Goal: Task Accomplishment & Management: Use online tool/utility

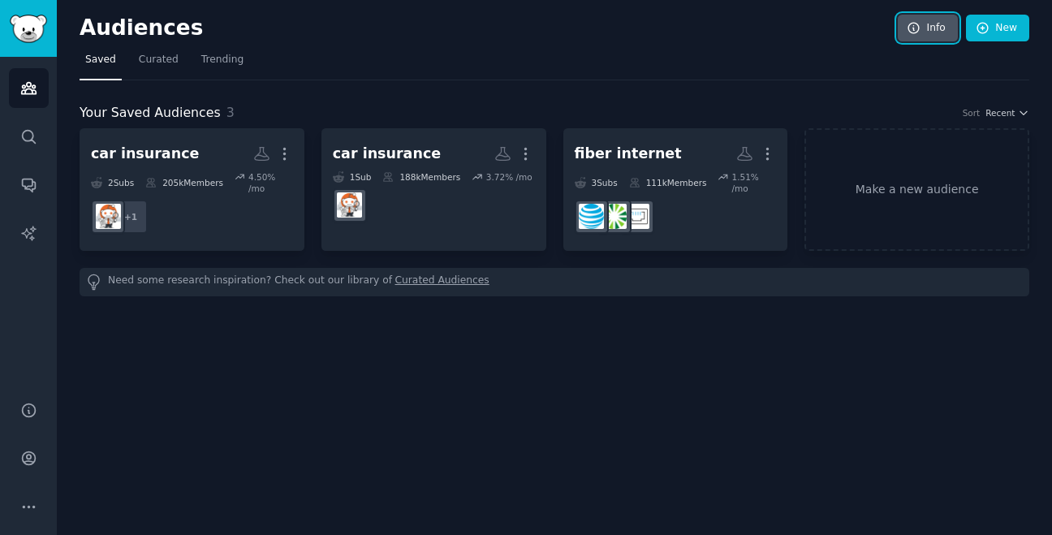
click at [938, 33] on link "Info" at bounding box center [927, 29] width 60 height 28
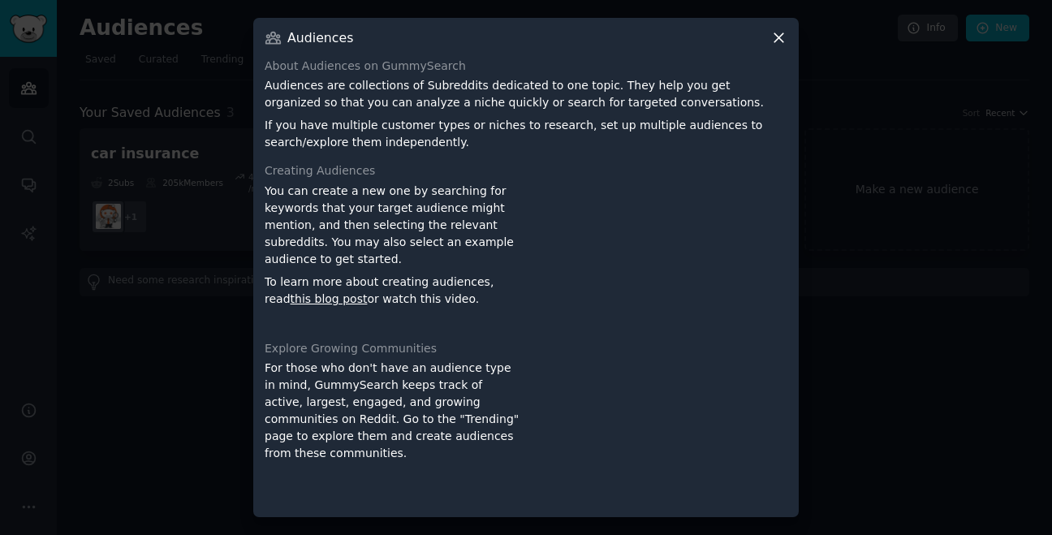
click at [174, 133] on div at bounding box center [526, 267] width 1052 height 535
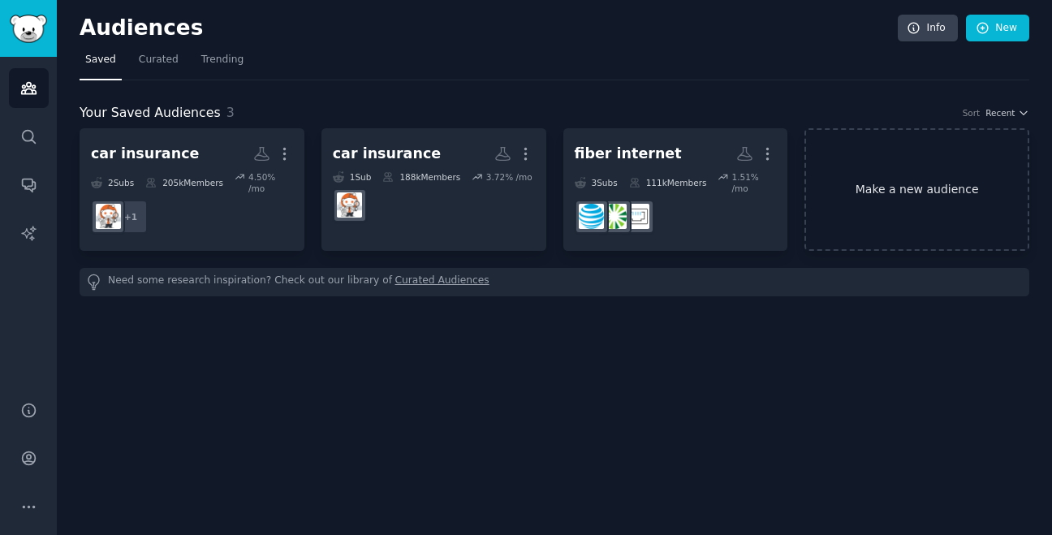
click at [916, 187] on link "Make a new audience" at bounding box center [916, 189] width 225 height 123
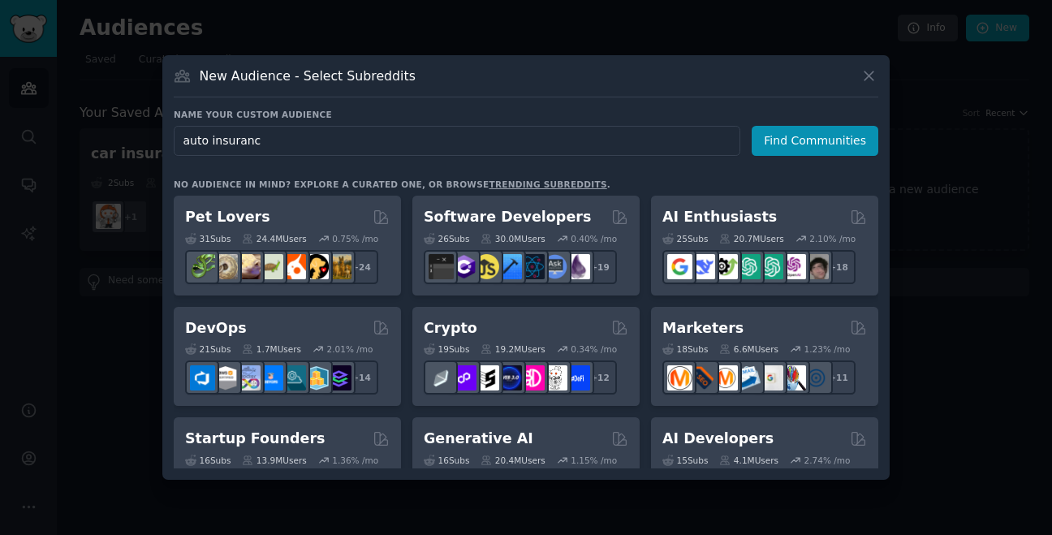
type input "auto insurance"
click button "Find Communities" at bounding box center [814, 141] width 127 height 30
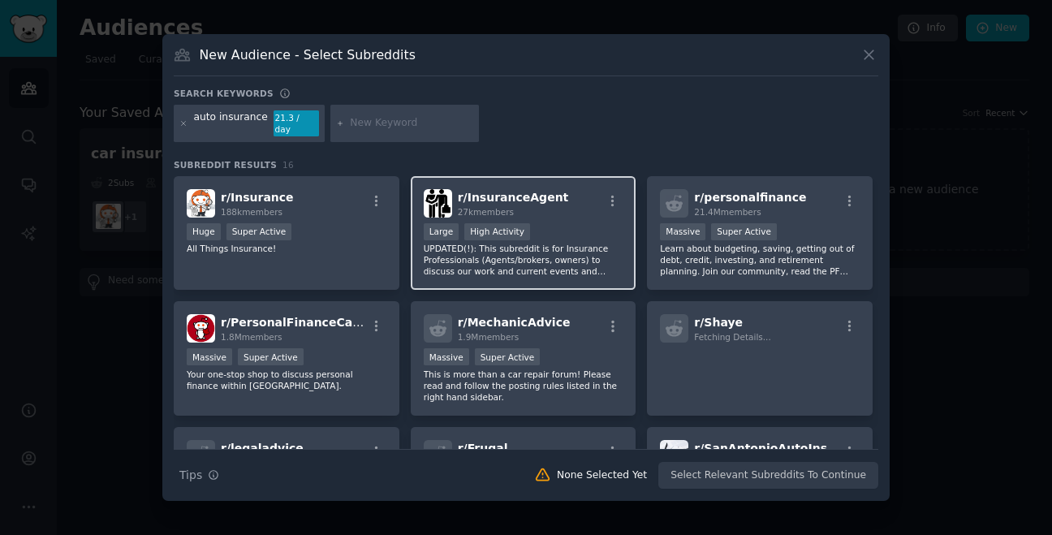
click at [482, 207] on span "27k members" at bounding box center [486, 212] width 56 height 10
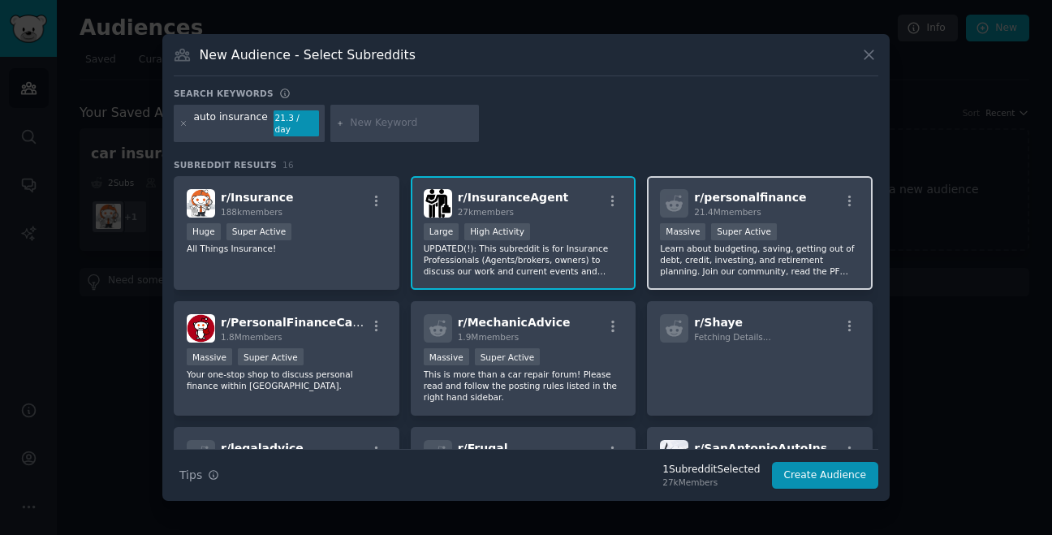
click at [719, 207] on span "21.4M members" at bounding box center [727, 212] width 67 height 10
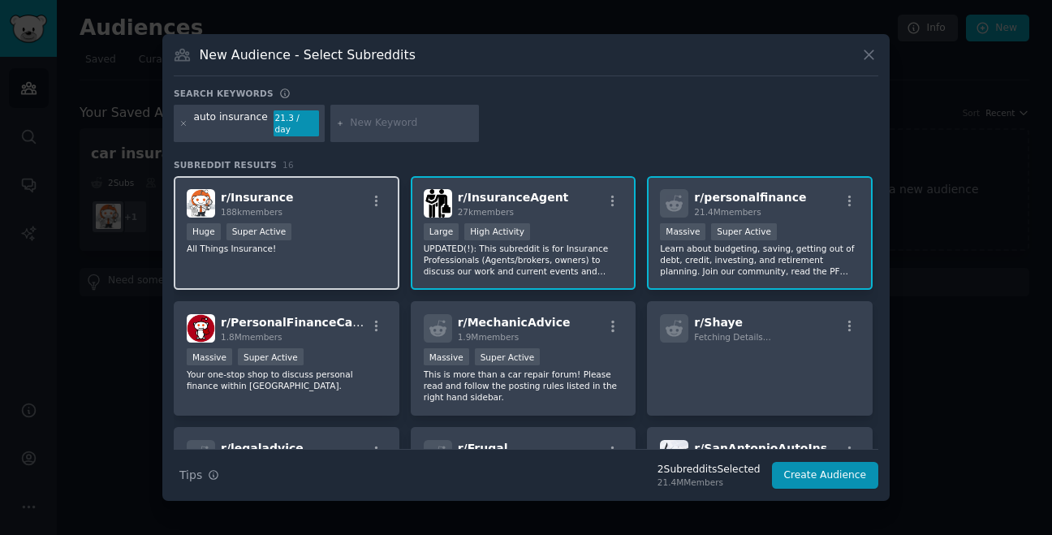
click at [333, 255] on div "r/ Insurance 188k members Huge Super Active All Things Insurance!" at bounding box center [287, 233] width 226 height 114
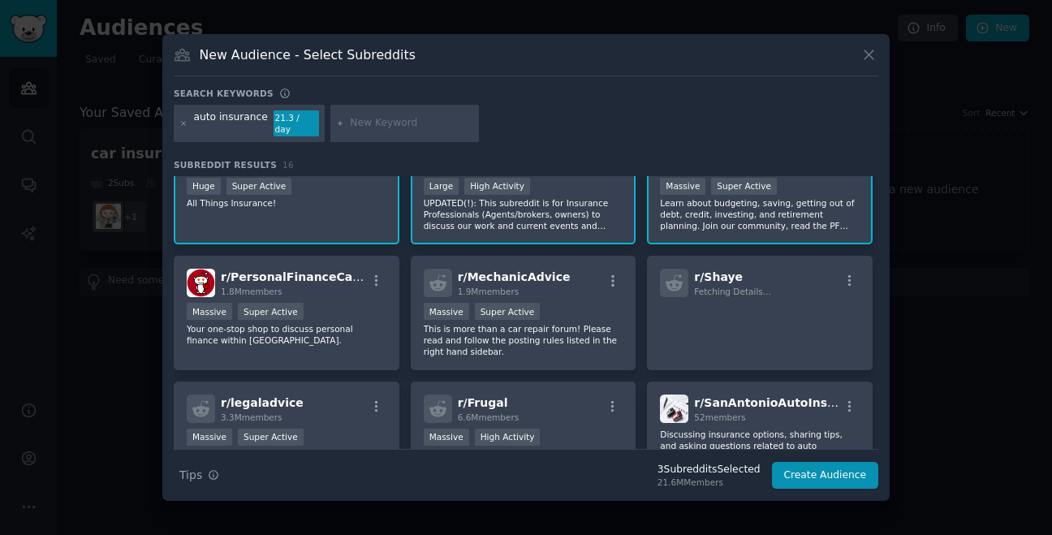
scroll to position [55, 0]
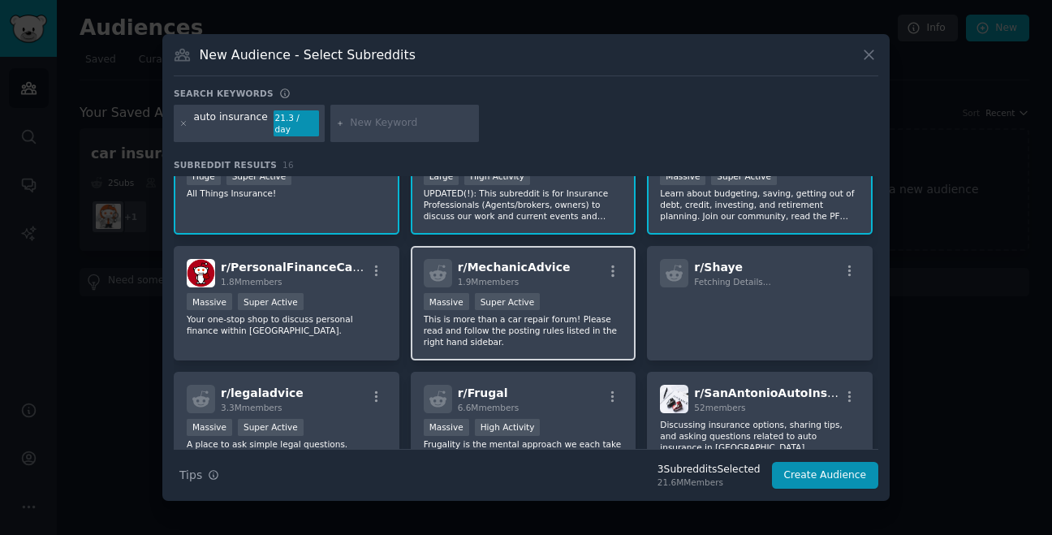
click at [507, 260] on span "r/ MechanicAdvice" at bounding box center [514, 266] width 113 height 13
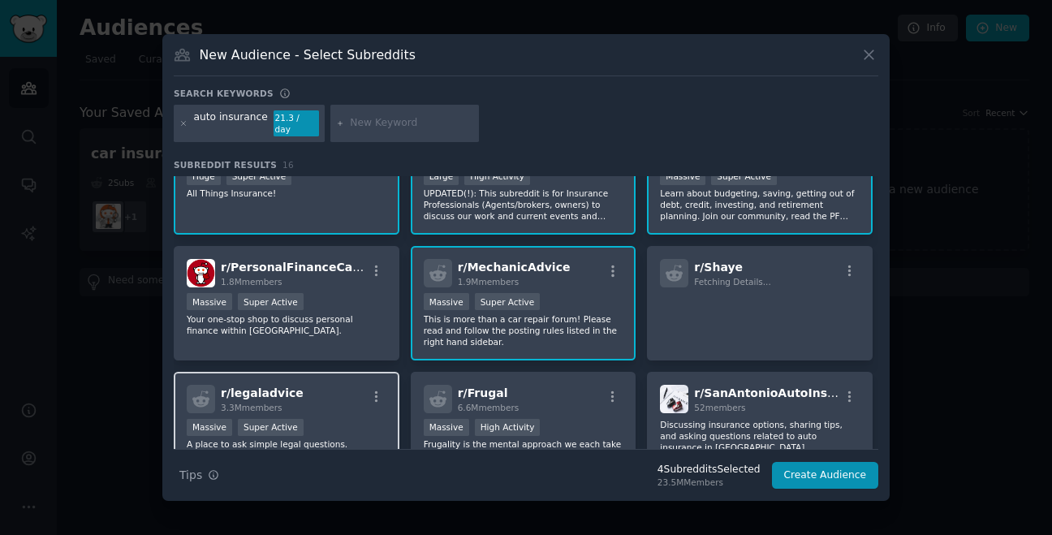
click at [342, 410] on div "r/ legaladvice 3.3M members Massive Super Active A place to ask simple legal qu…" at bounding box center [287, 429] width 226 height 114
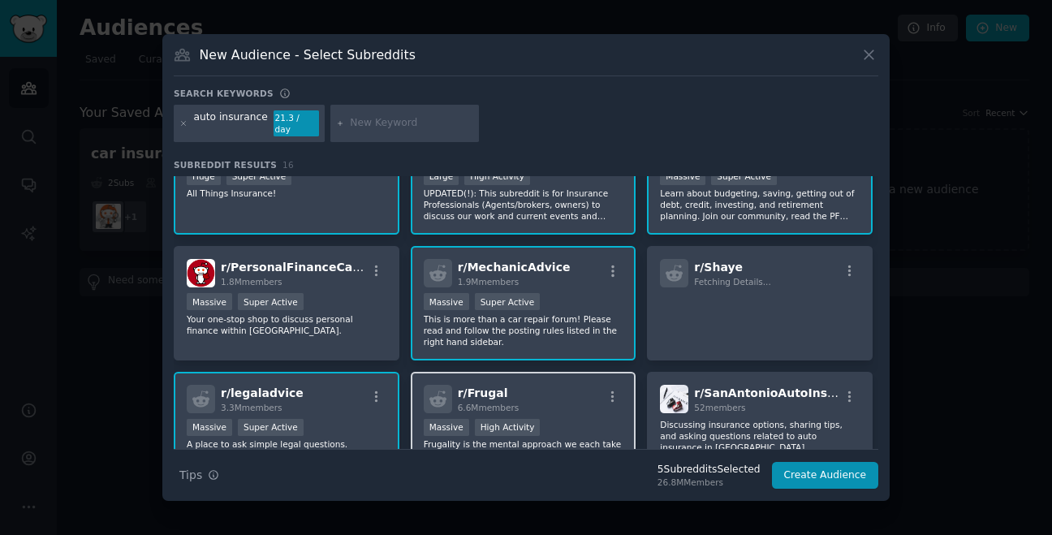
click at [499, 385] on h2 "r/ Frugal 6.6M members" at bounding box center [489, 399] width 62 height 28
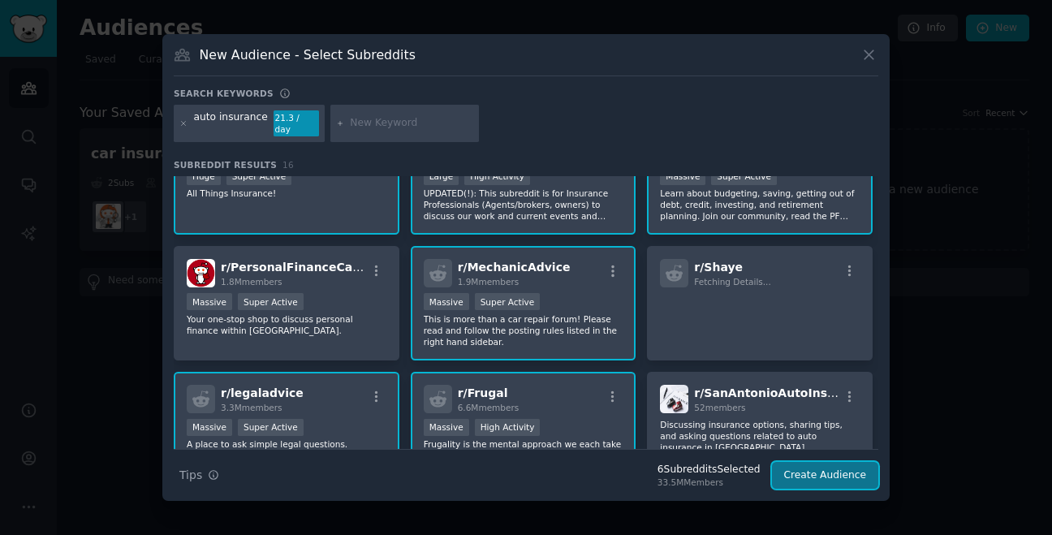
click at [833, 462] on button "Create Audience" at bounding box center [825, 476] width 107 height 28
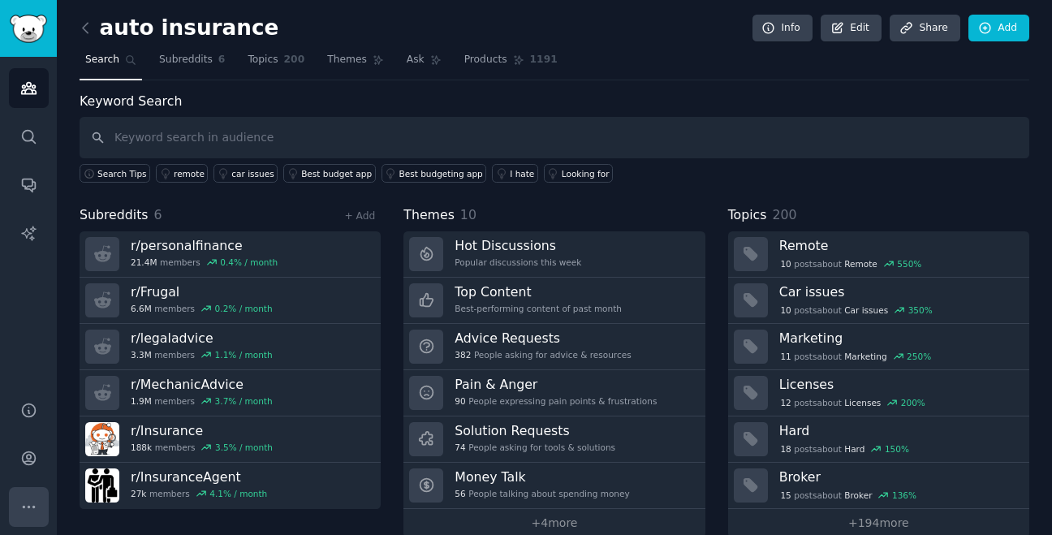
click at [28, 494] on button "More" at bounding box center [29, 507] width 40 height 40
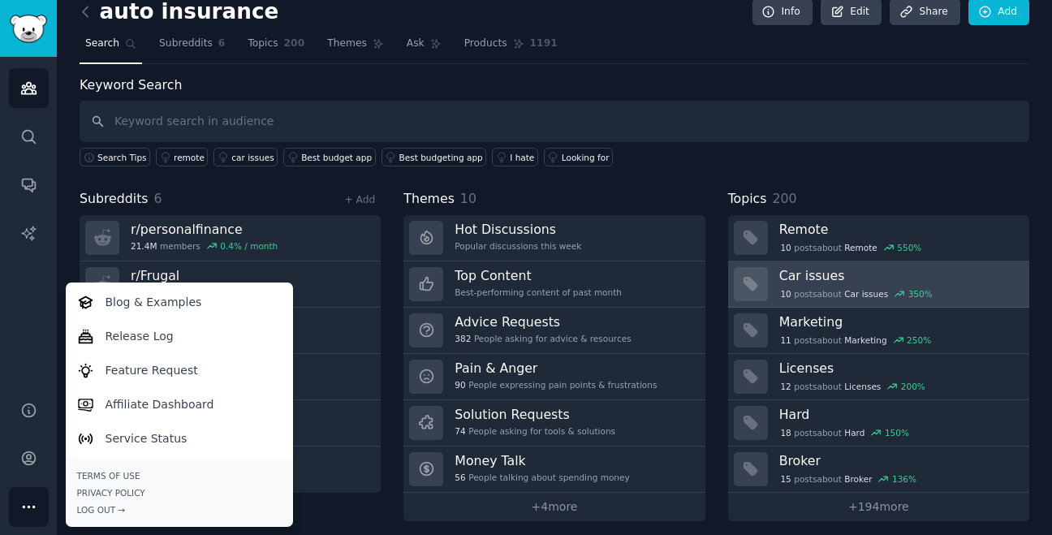
scroll to position [24, 0]
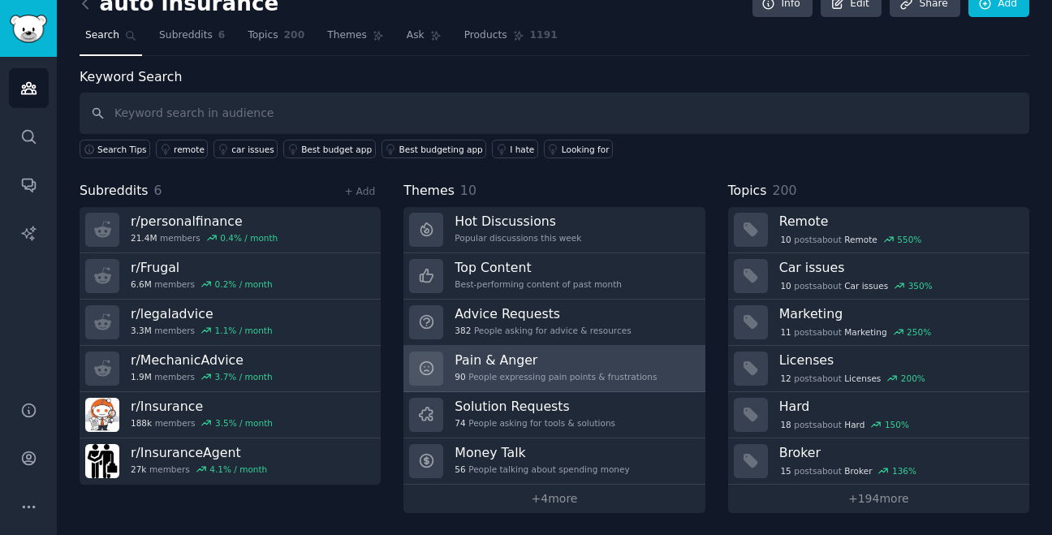
click at [547, 349] on link "Pain & Anger 90 People expressing pain points & frustrations" at bounding box center [553, 369] width 301 height 46
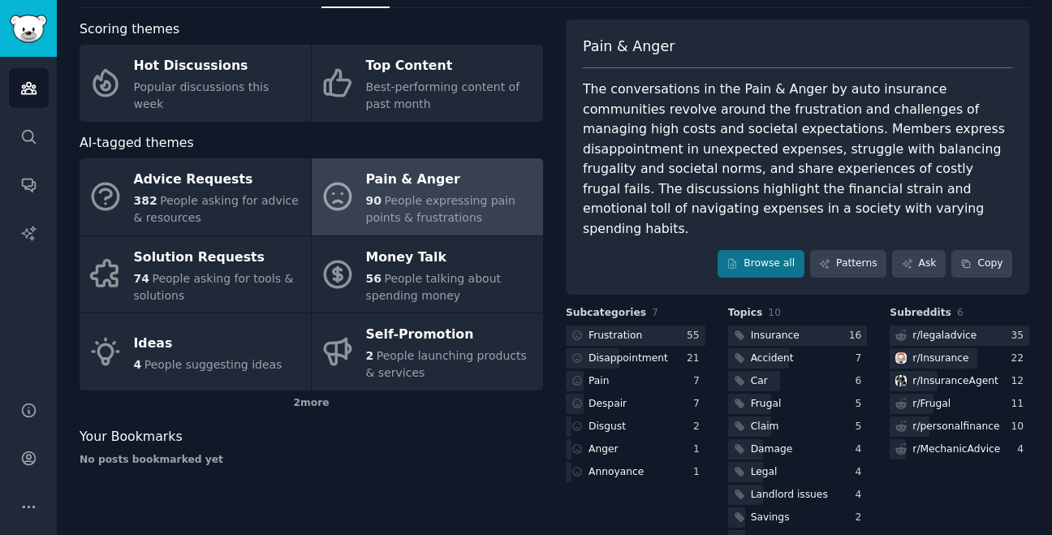
scroll to position [92, 0]
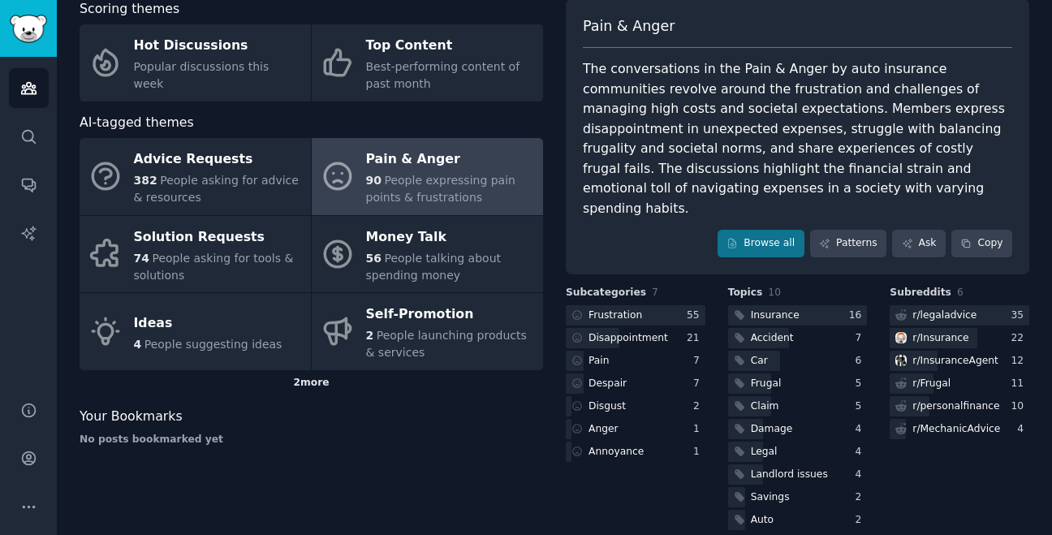
click at [309, 381] on div "2 more" at bounding box center [311, 383] width 463 height 26
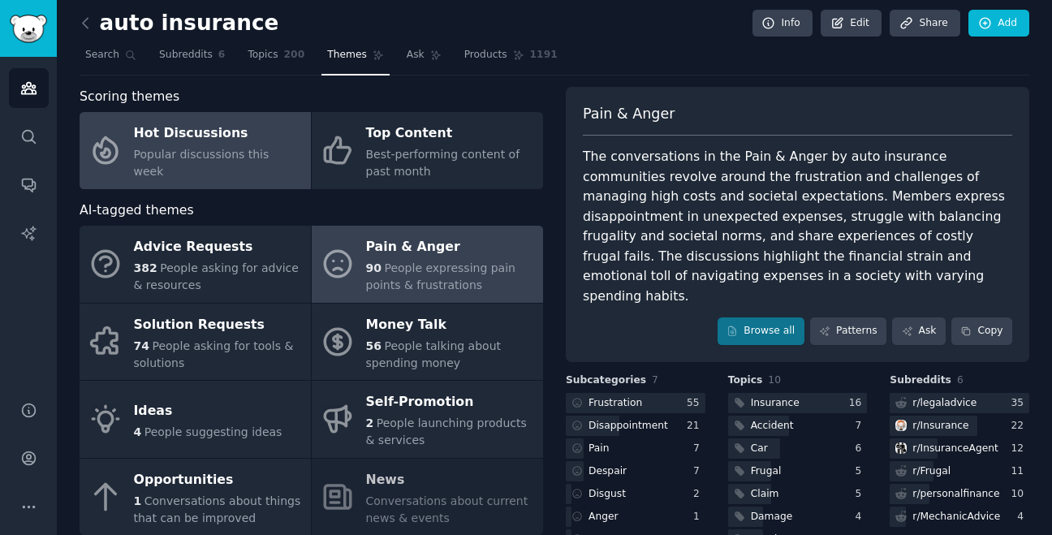
scroll to position [0, 0]
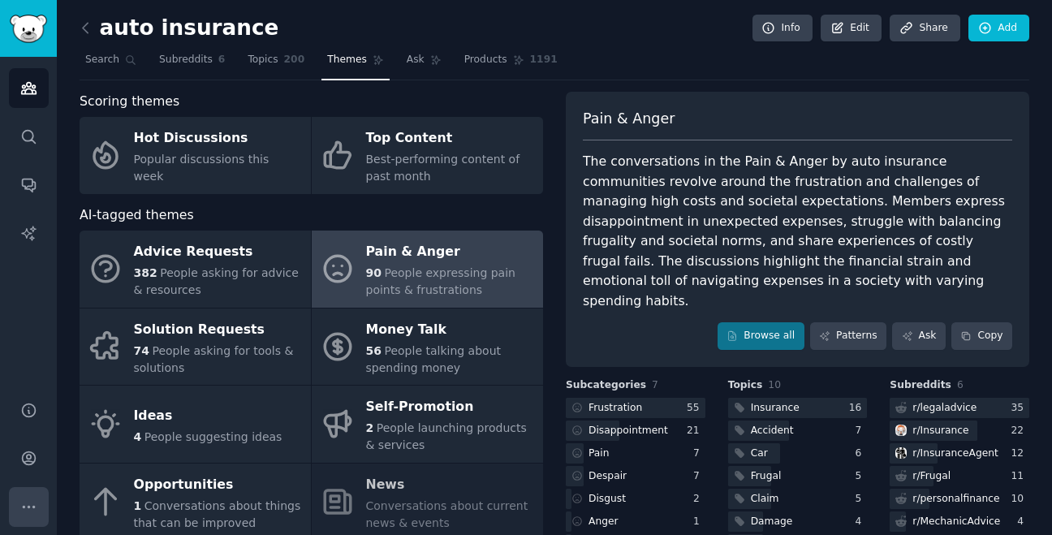
click at [26, 501] on icon "Sidebar" at bounding box center [28, 506] width 17 height 17
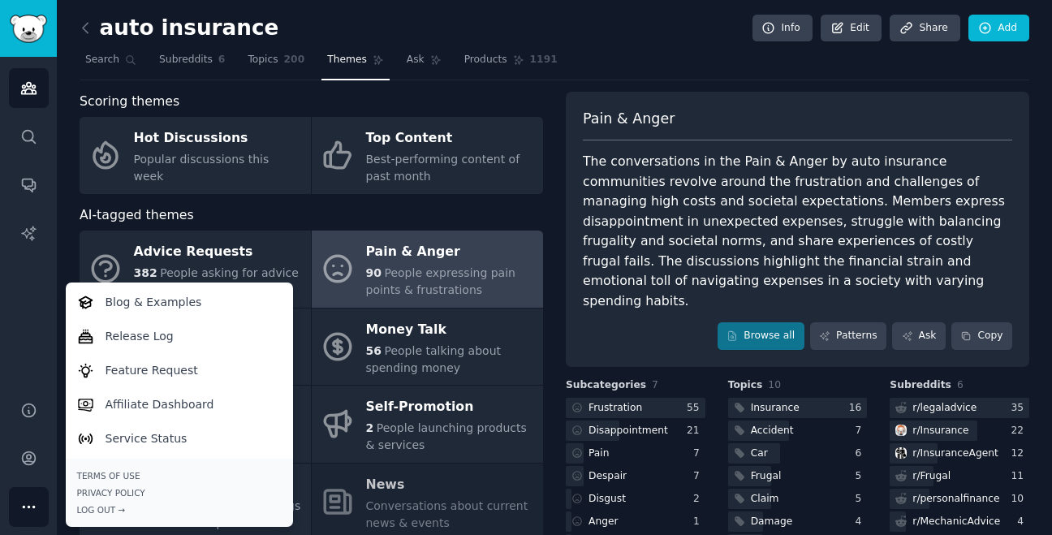
click at [616, 40] on div "auto insurance Info Edit Share Add" at bounding box center [554, 31] width 949 height 33
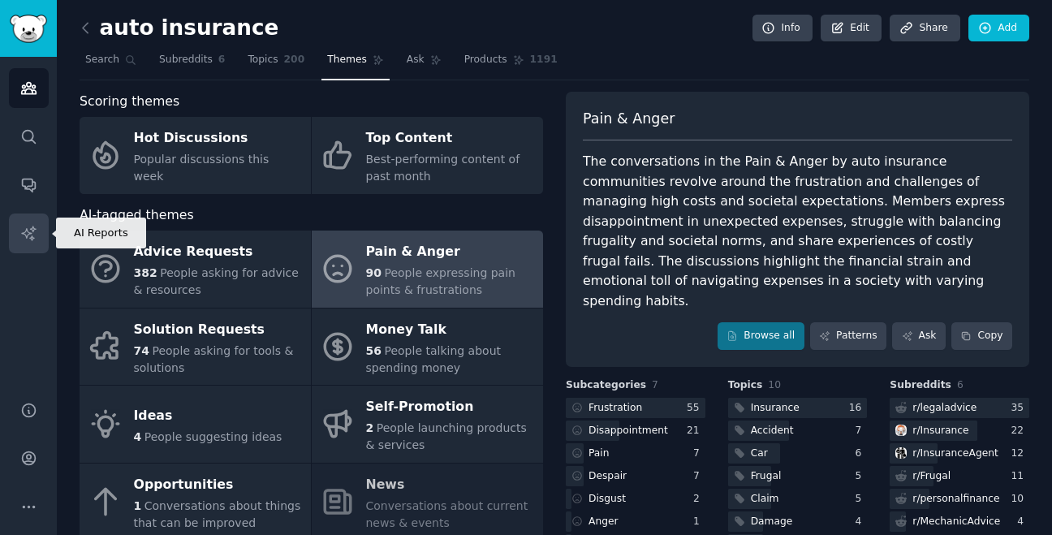
click at [26, 230] on icon "Sidebar" at bounding box center [28, 233] width 14 height 14
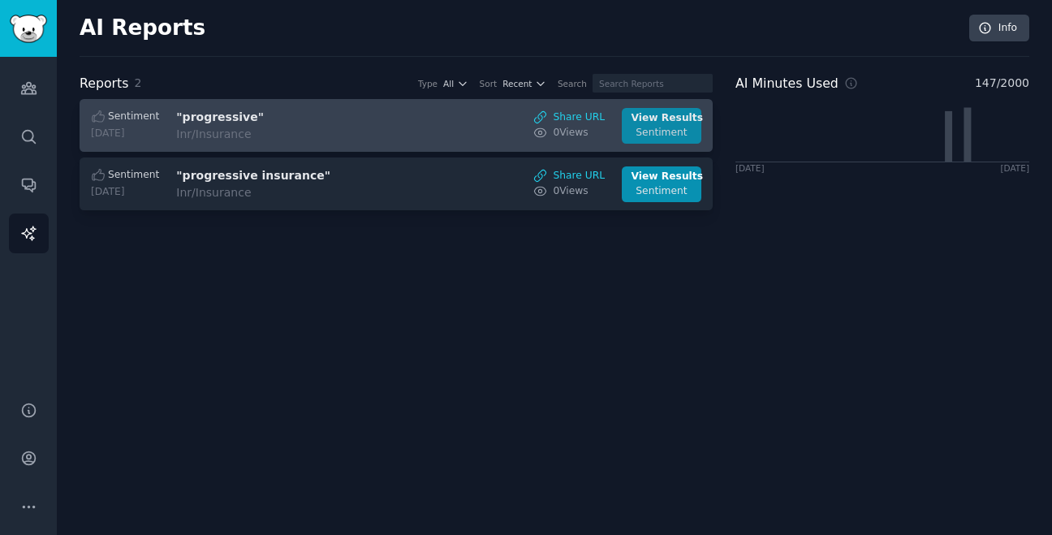
click at [648, 134] on div "Sentiment" at bounding box center [661, 133] width 61 height 15
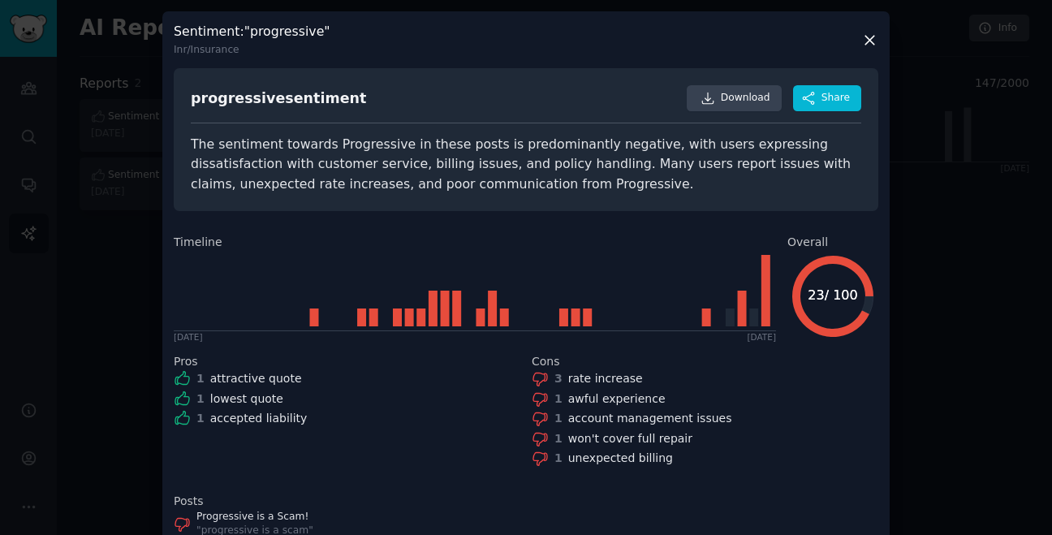
click at [866, 41] on icon at bounding box center [869, 40] width 9 height 9
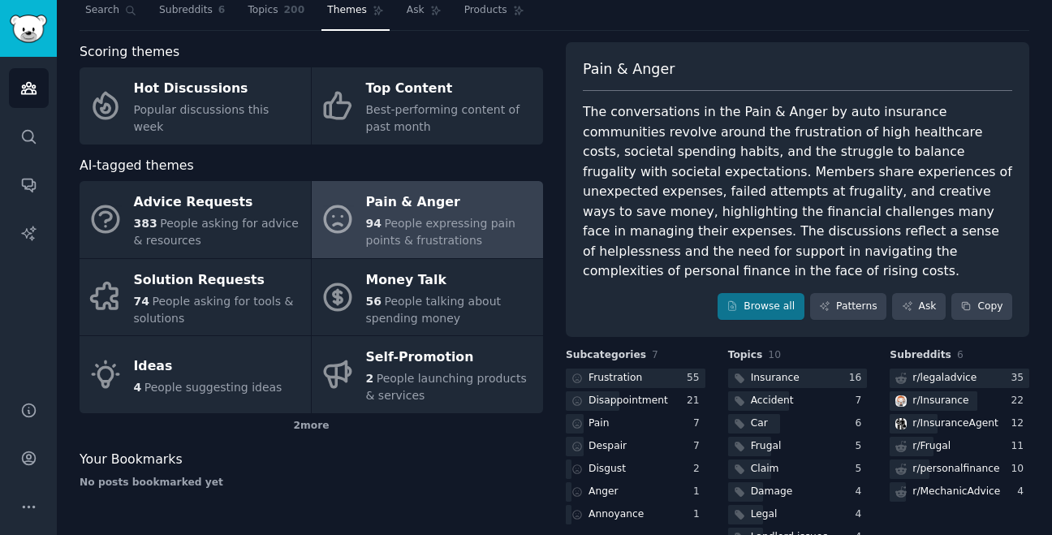
scroll to position [51, 0]
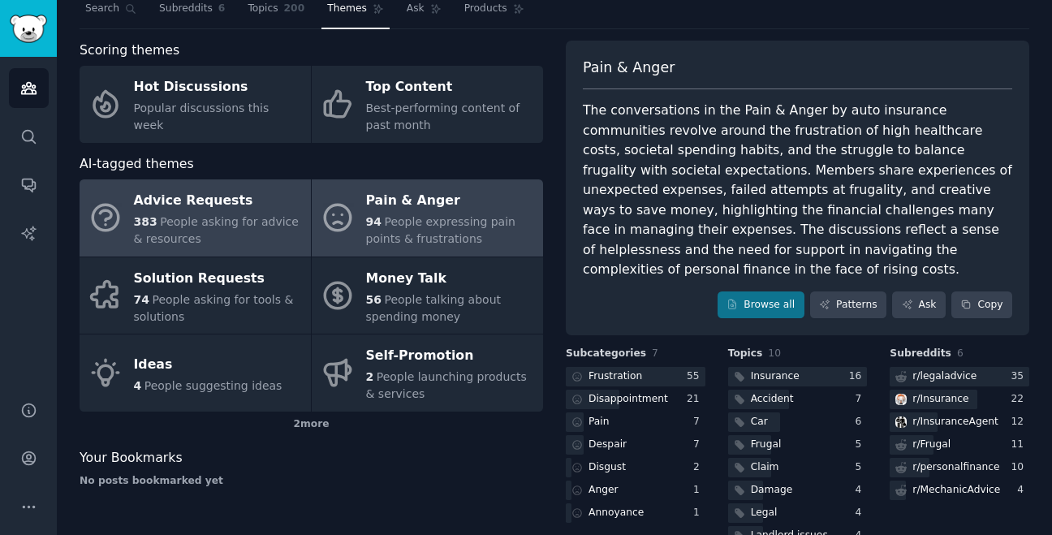
click at [228, 217] on span "People asking for advice & resources" at bounding box center [216, 230] width 165 height 30
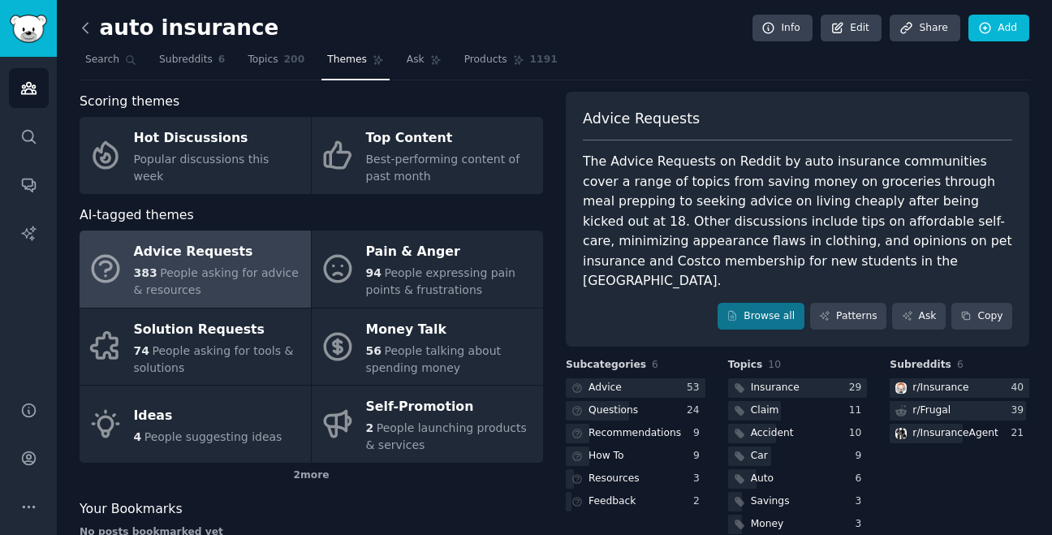
click at [88, 27] on icon at bounding box center [85, 27] width 17 height 17
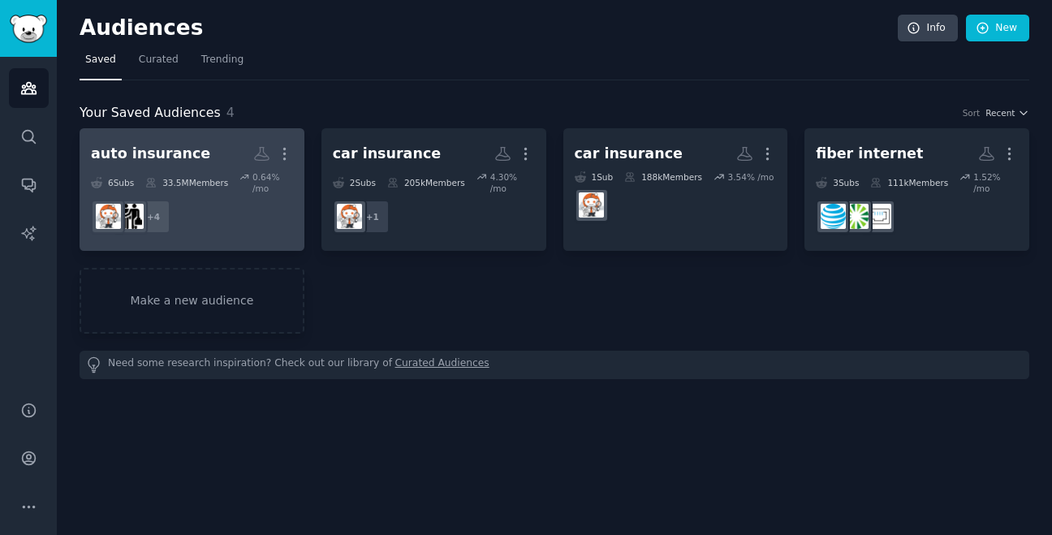
click at [252, 198] on dd "r/MechanicAdvice, r/legaladvice, r/[PERSON_NAME], r/personalfinance + 4" at bounding box center [192, 216] width 202 height 45
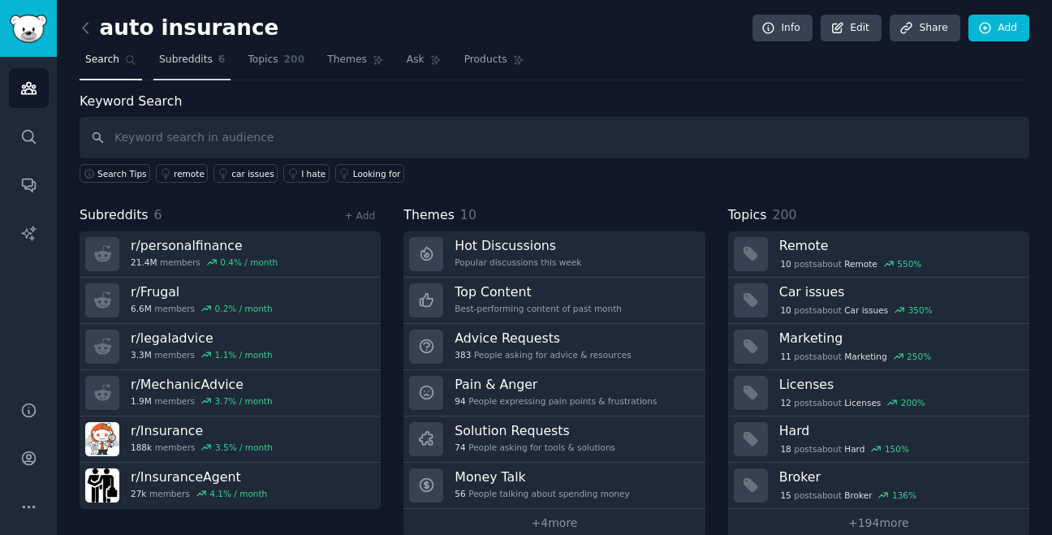
click at [183, 59] on span "Subreddits" at bounding box center [186, 60] width 54 height 15
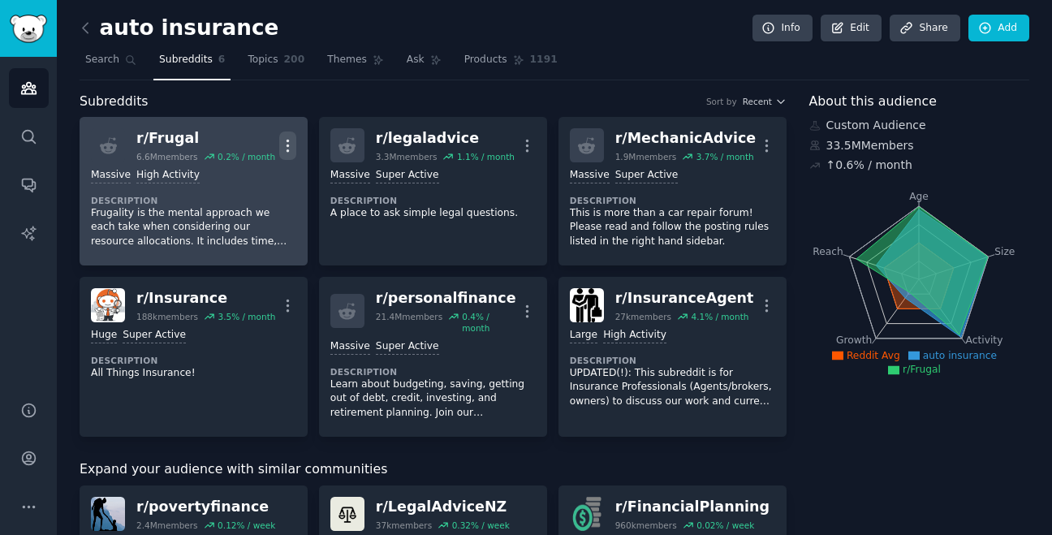
click at [287, 138] on icon "button" at bounding box center [287, 145] width 17 height 17
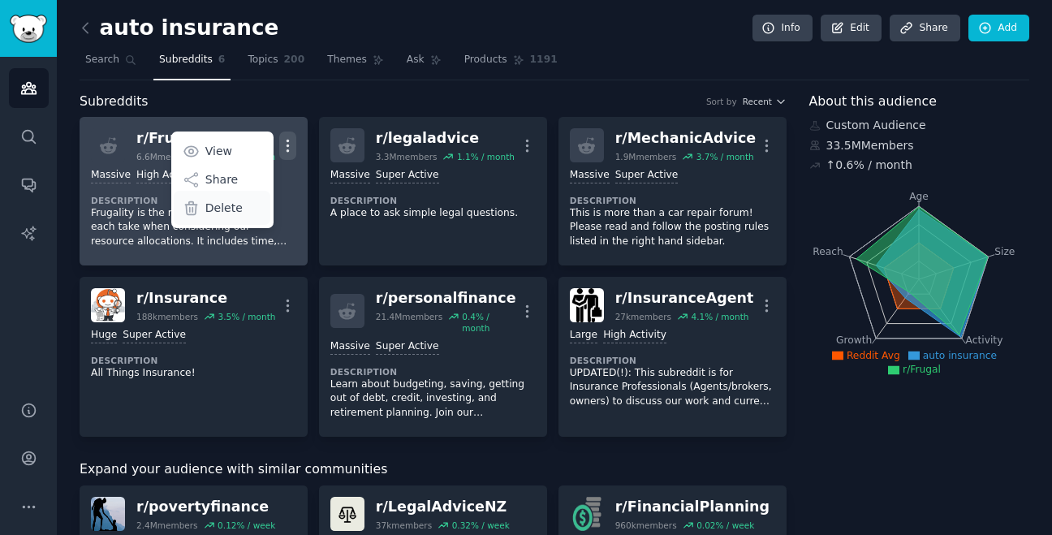
click at [217, 198] on div "Delete" at bounding box center [222, 208] width 97 height 34
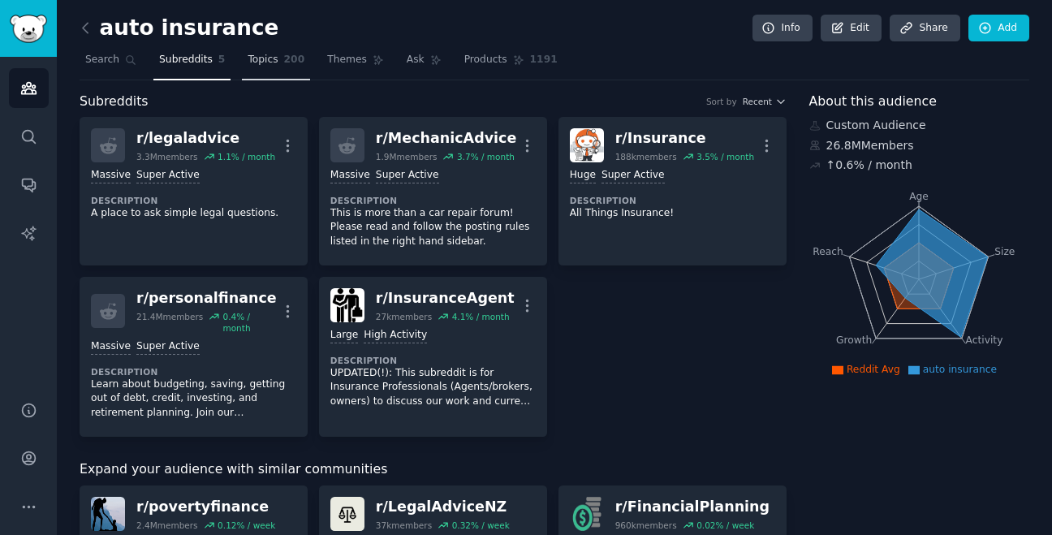
click at [280, 64] on link "Topics 200" at bounding box center [276, 63] width 68 height 33
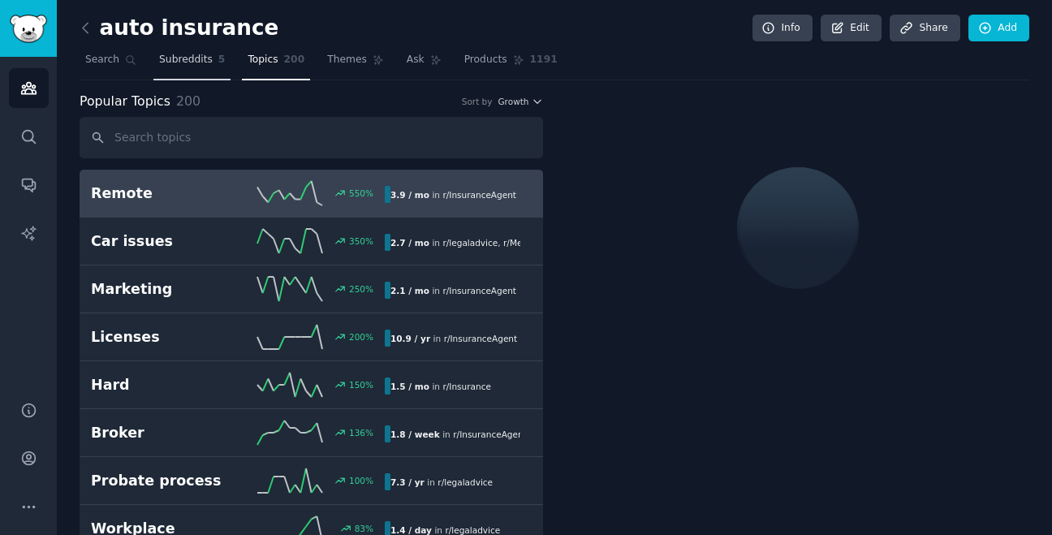
click at [204, 64] on span "Subreddits" at bounding box center [186, 60] width 54 height 15
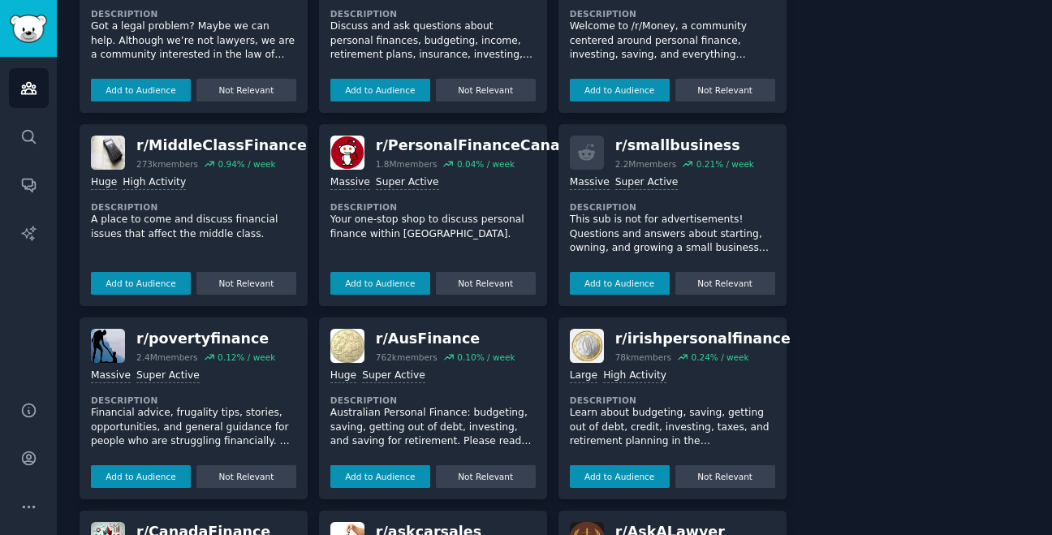
scroll to position [558, 0]
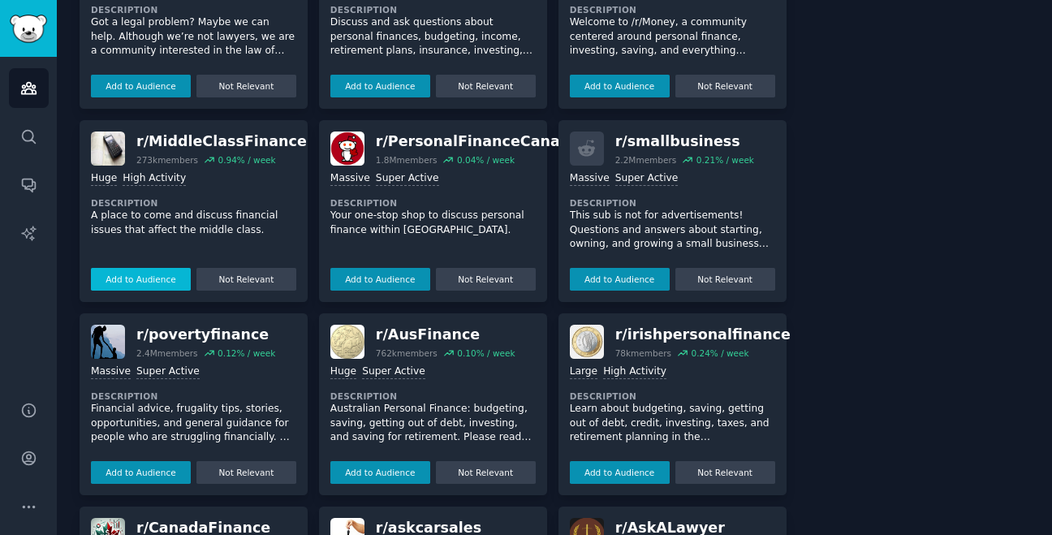
click at [148, 276] on button "Add to Audience" at bounding box center [141, 279] width 100 height 23
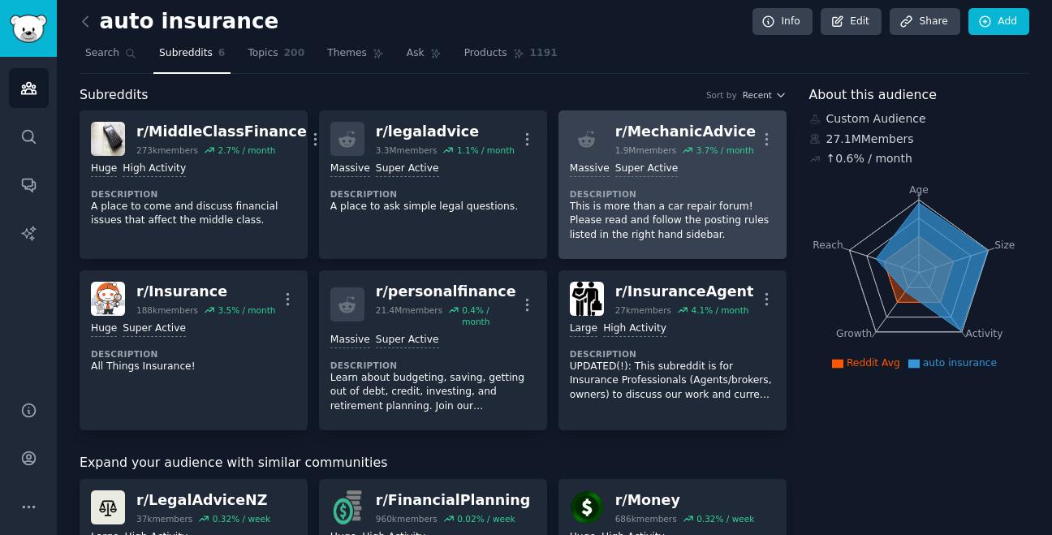
scroll to position [0, 0]
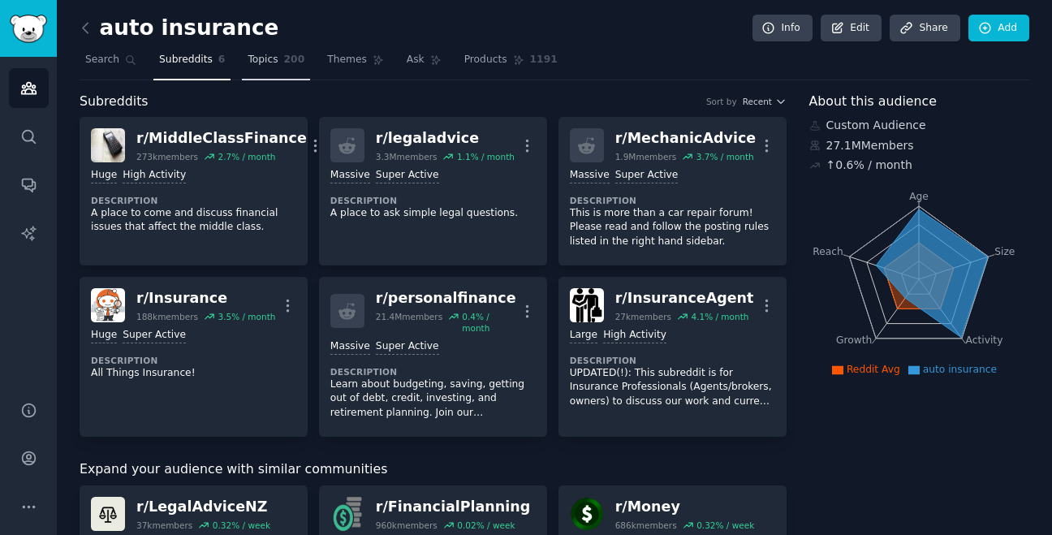
click at [284, 60] on span "200" at bounding box center [294, 60] width 21 height 15
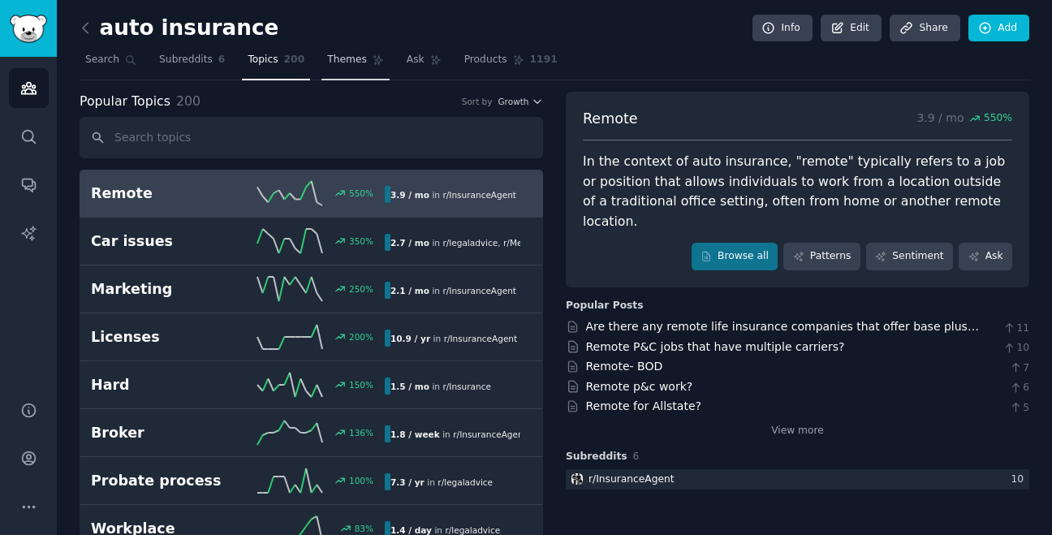
click at [358, 65] on span "Themes" at bounding box center [347, 60] width 40 height 15
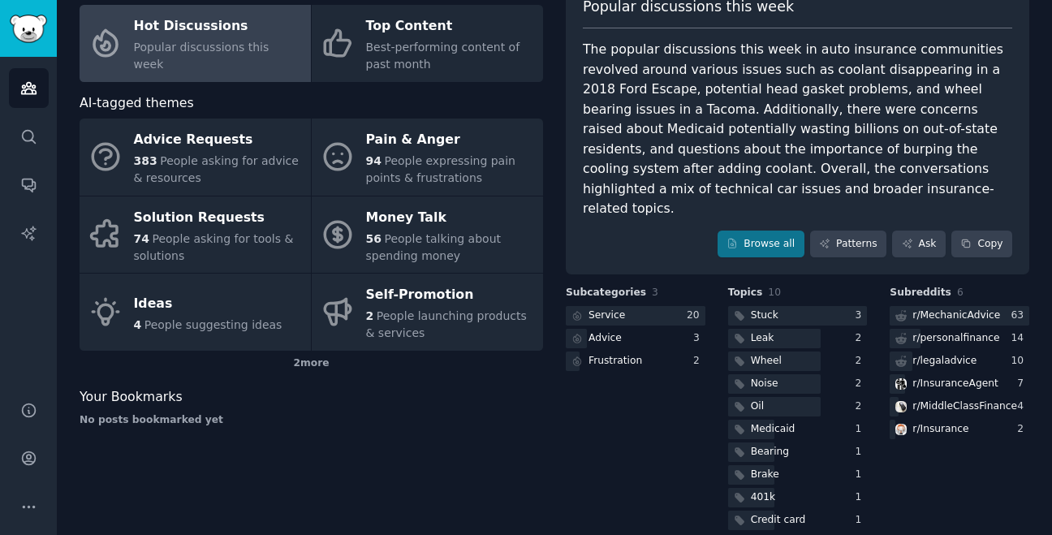
scroll to position [113, 0]
click at [772, 230] on link "Browse all" at bounding box center [760, 244] width 87 height 28
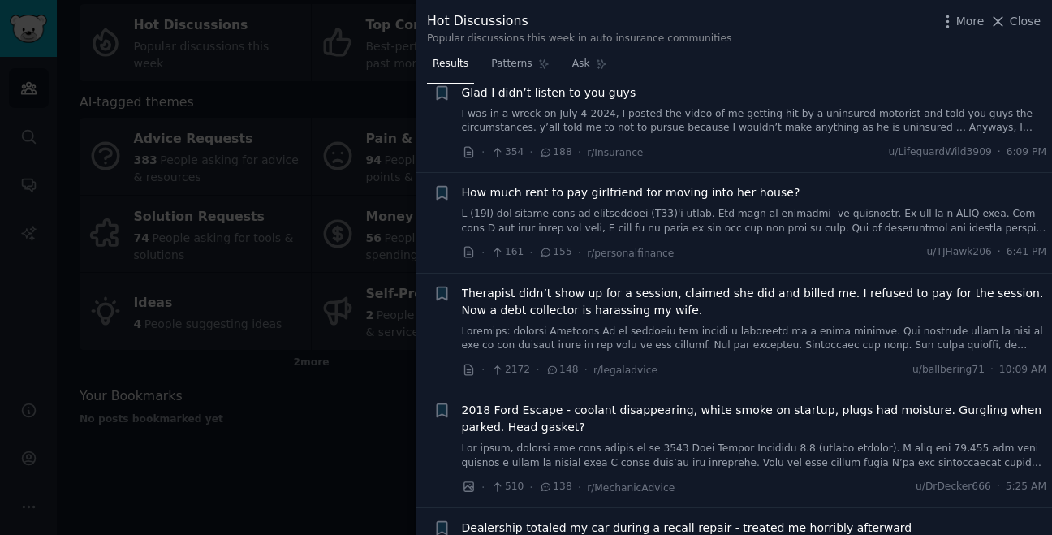
scroll to position [338, 0]
click at [379, 381] on div at bounding box center [526, 267] width 1052 height 535
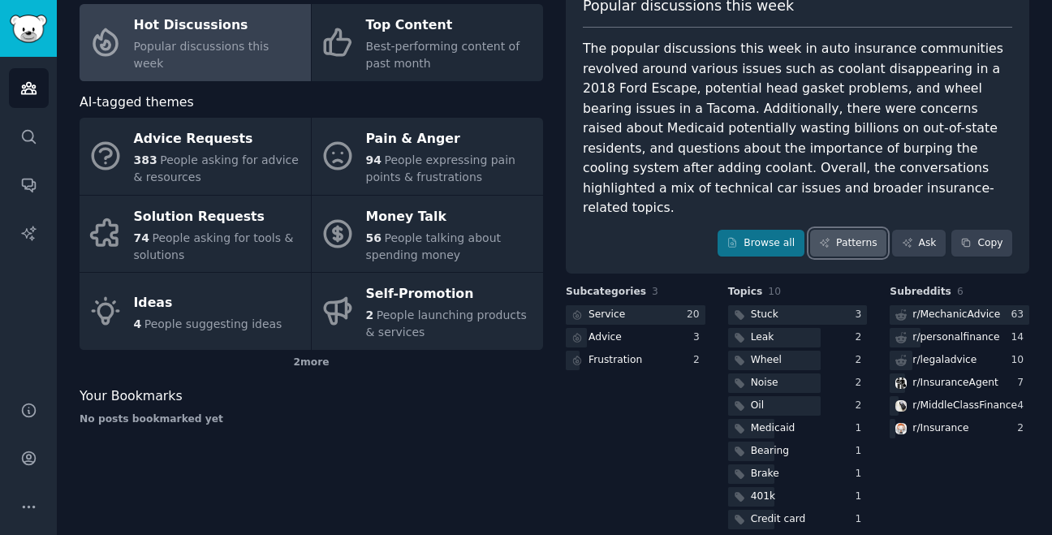
click at [841, 230] on link "Patterns" at bounding box center [848, 244] width 76 height 28
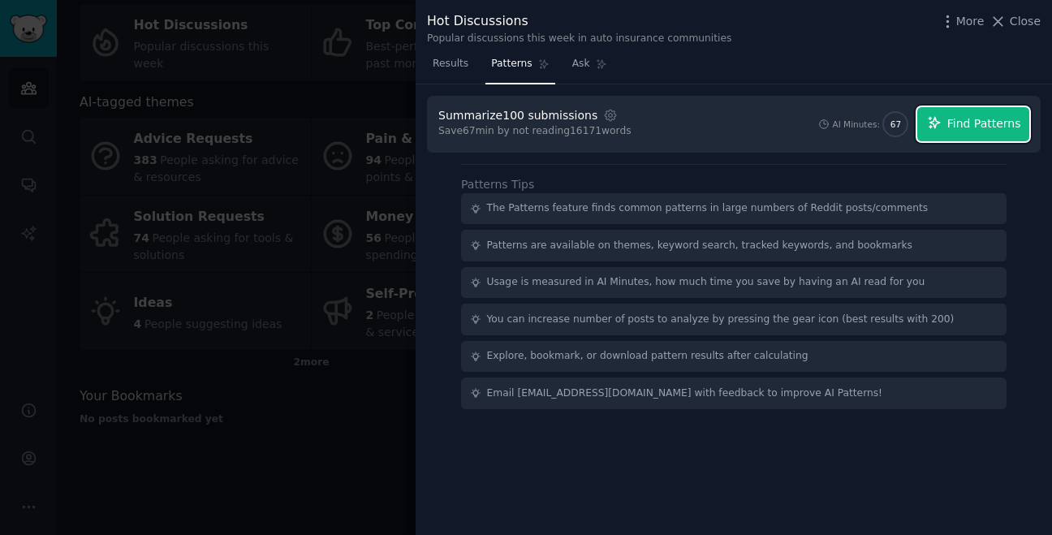
click at [964, 123] on span "Find Patterns" at bounding box center [984, 123] width 74 height 17
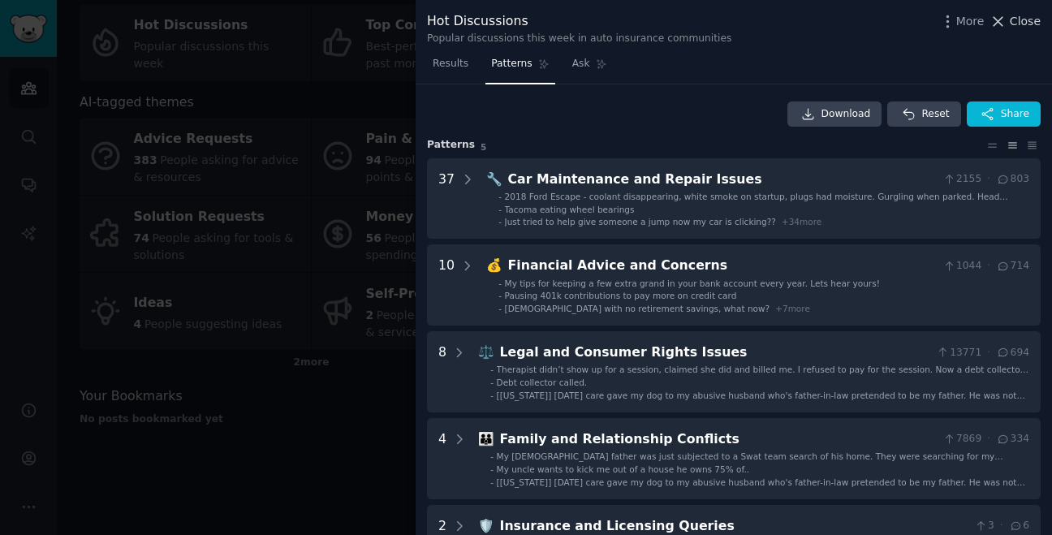
click at [1022, 21] on span "Close" at bounding box center [1024, 21] width 31 height 17
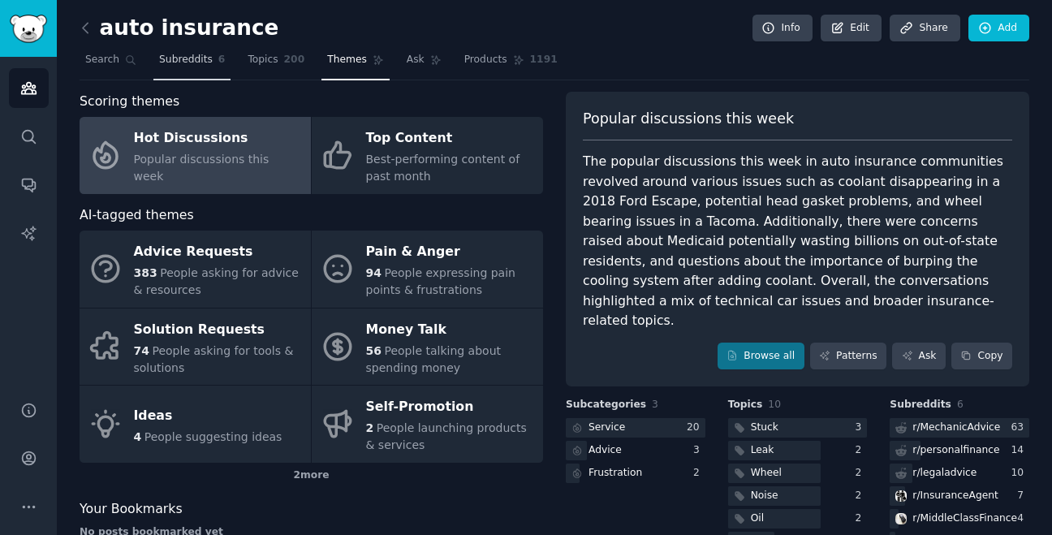
click at [200, 63] on span "Subreddits" at bounding box center [186, 60] width 54 height 15
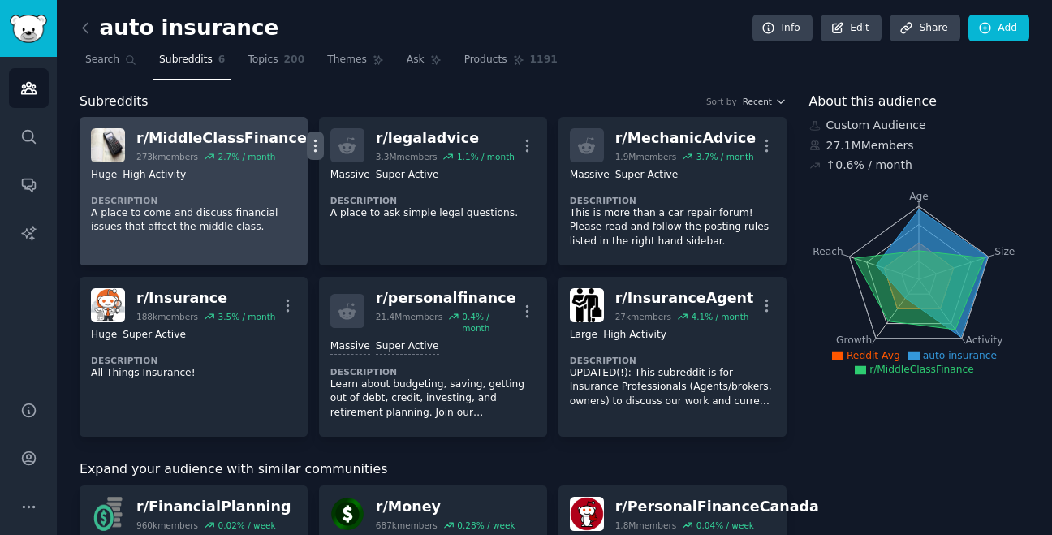
click at [307, 145] on icon "button" at bounding box center [315, 145] width 17 height 17
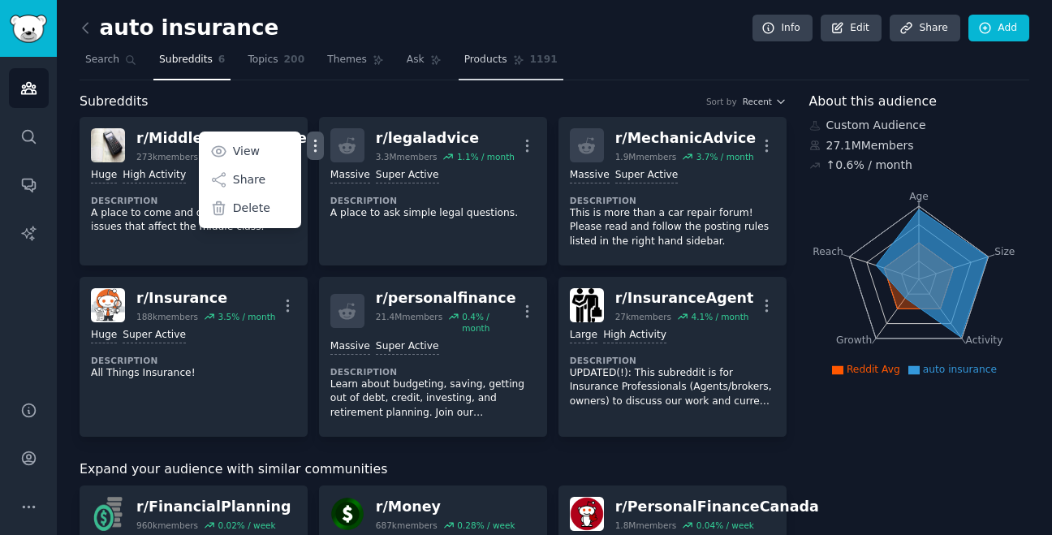
click at [484, 57] on span "Products" at bounding box center [485, 60] width 43 height 15
click at [307, 60] on link "Topics 200" at bounding box center [276, 63] width 68 height 33
click at [273, 54] on span "Topics" at bounding box center [262, 60] width 30 height 15
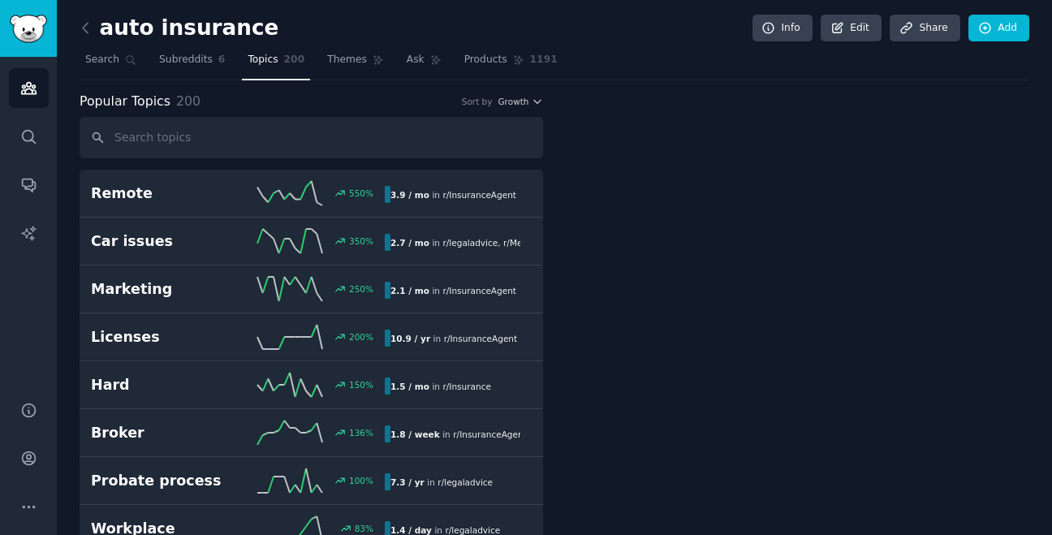
click at [273, 54] on span "Topics" at bounding box center [262, 60] width 30 height 15
click at [258, 57] on span "Topics" at bounding box center [262, 60] width 30 height 15
click at [110, 49] on link "Search" at bounding box center [111, 63] width 62 height 33
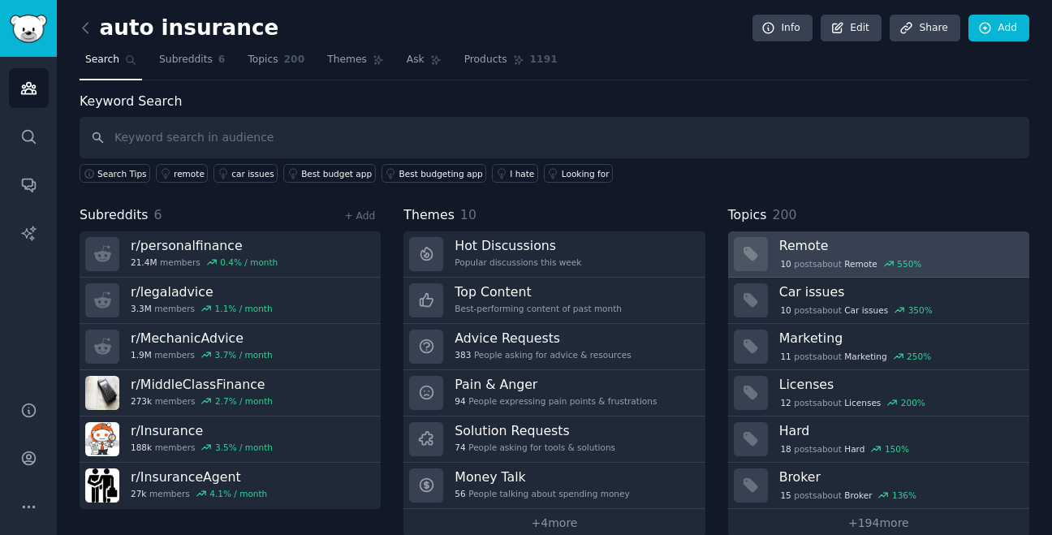
scroll to position [24, 0]
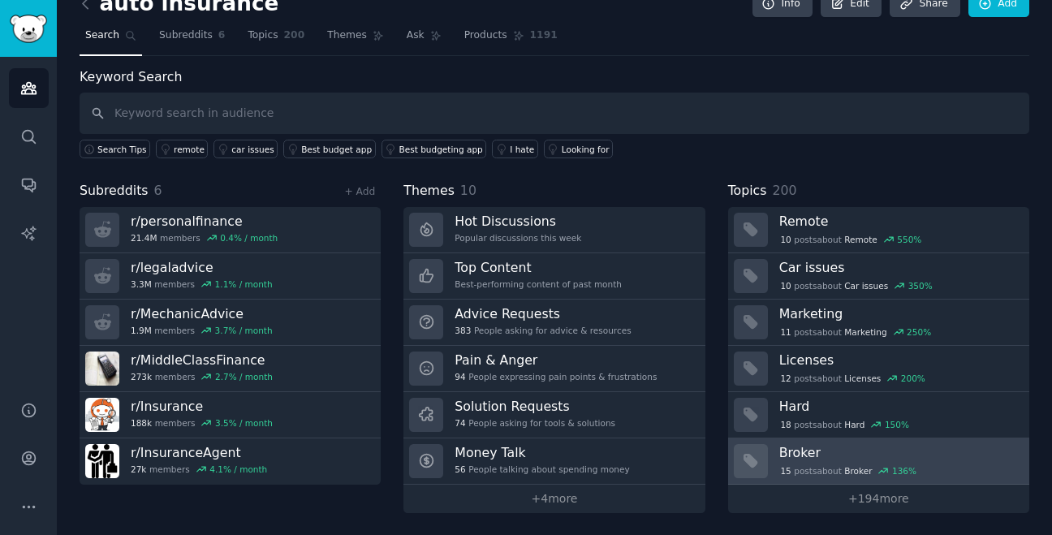
click at [802, 466] on div "15 post s about Broker 136 %" at bounding box center [848, 470] width 139 height 15
